Goal: Find specific page/section: Find specific page/section

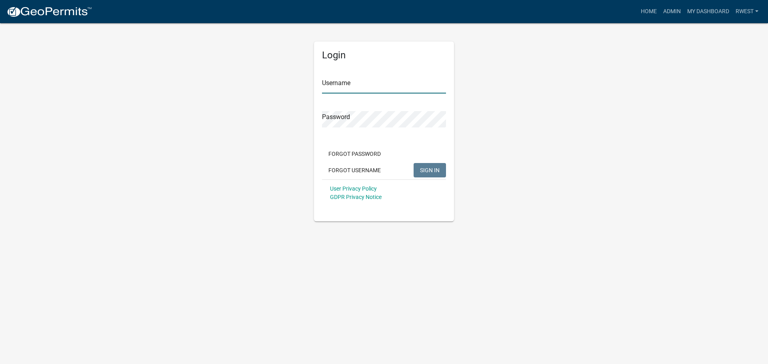
click at [332, 85] on input "Username" at bounding box center [384, 85] width 124 height 16
type input "rwest"
click at [414, 163] on button "SIGN IN" at bounding box center [430, 170] width 32 height 14
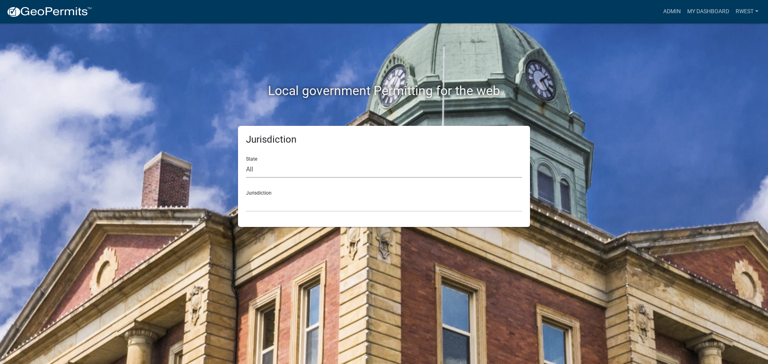
click at [268, 168] on select "All [US_STATE] [US_STATE] [US_STATE] [US_STATE] [US_STATE] [US_STATE] [US_STATE…" at bounding box center [384, 170] width 276 height 16
select select "[US_STATE]"
click at [246, 162] on select "All [US_STATE] [US_STATE] [US_STATE] [US_STATE] [US_STATE] [US_STATE] [US_STATE…" at bounding box center [384, 170] width 276 height 16
drag, startPoint x: 274, startPoint y: 205, endPoint x: 276, endPoint y: 212, distance: 7.0
click at [274, 205] on select "City of [GEOGRAPHIC_DATA], [US_STATE] [GEOGRAPHIC_DATA], [US_STATE][PERSON_NAME…" at bounding box center [384, 204] width 276 height 16
